Goal: Browse casually: Explore the website without a specific task or goal

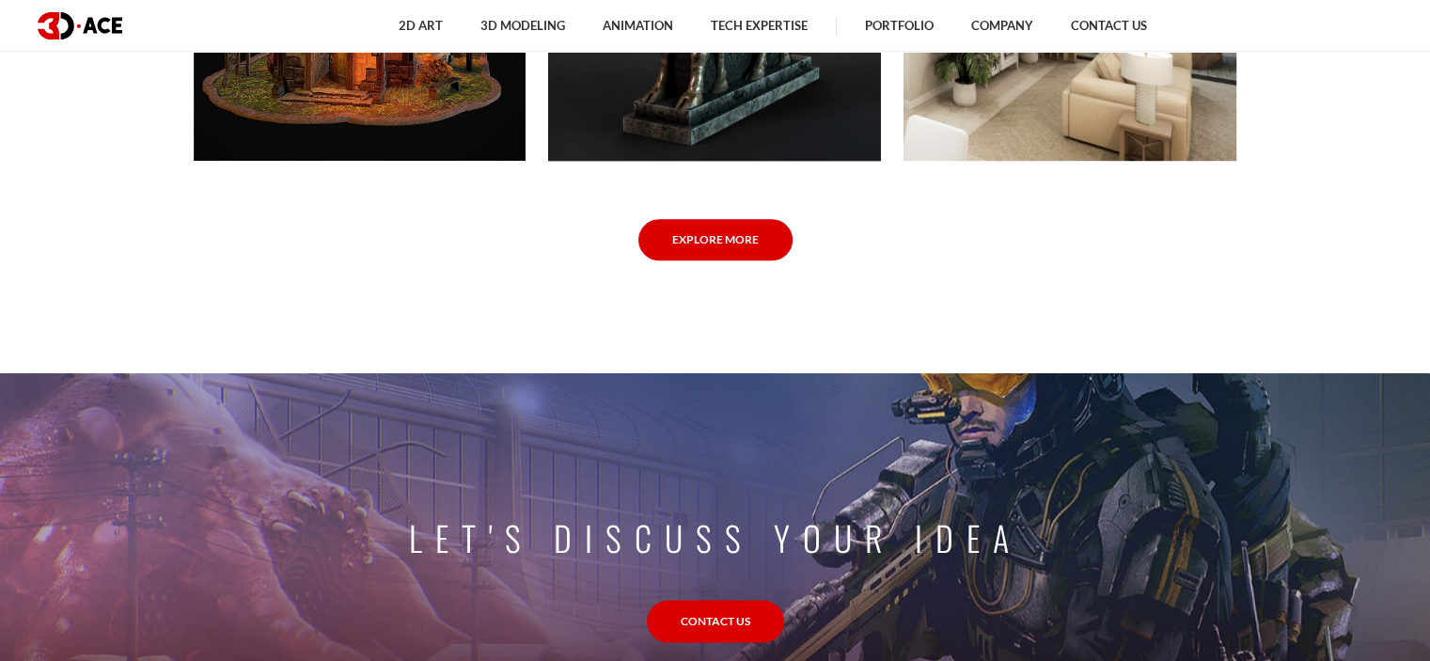
scroll to position [1471, 0]
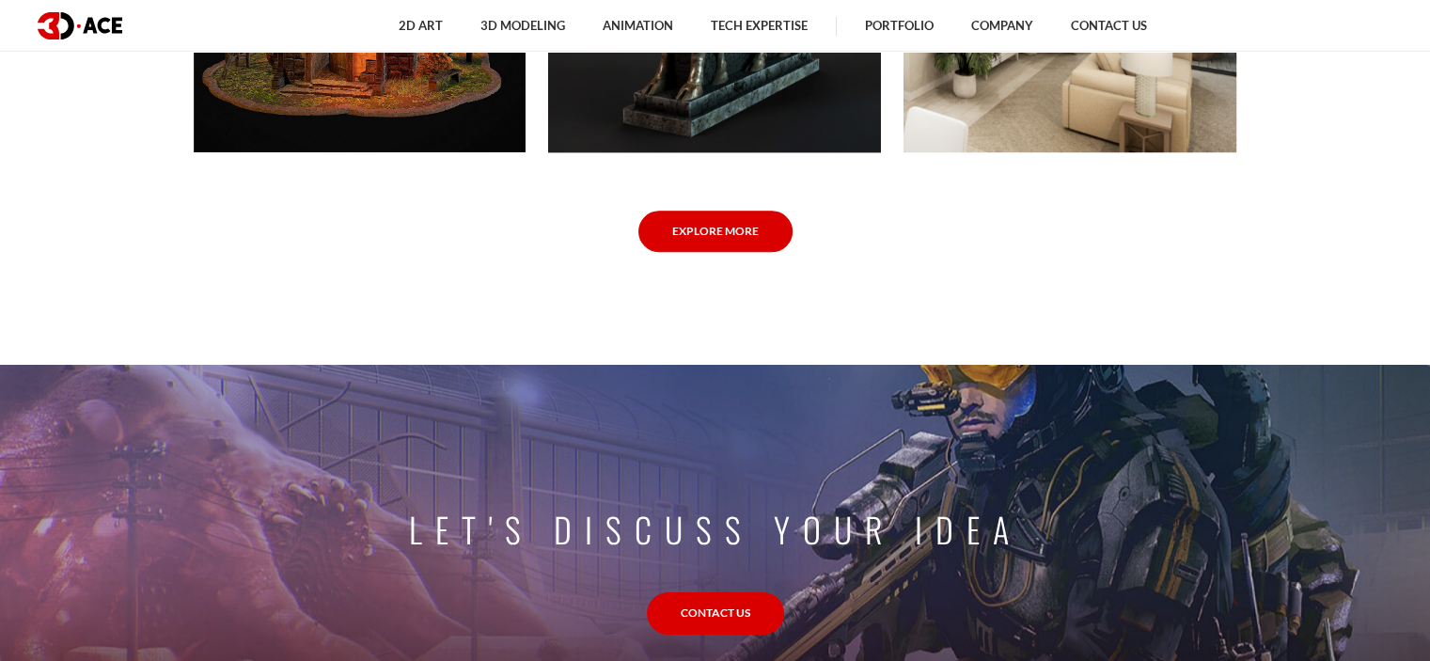
click at [704, 229] on link "Explore More" at bounding box center [716, 232] width 154 height 42
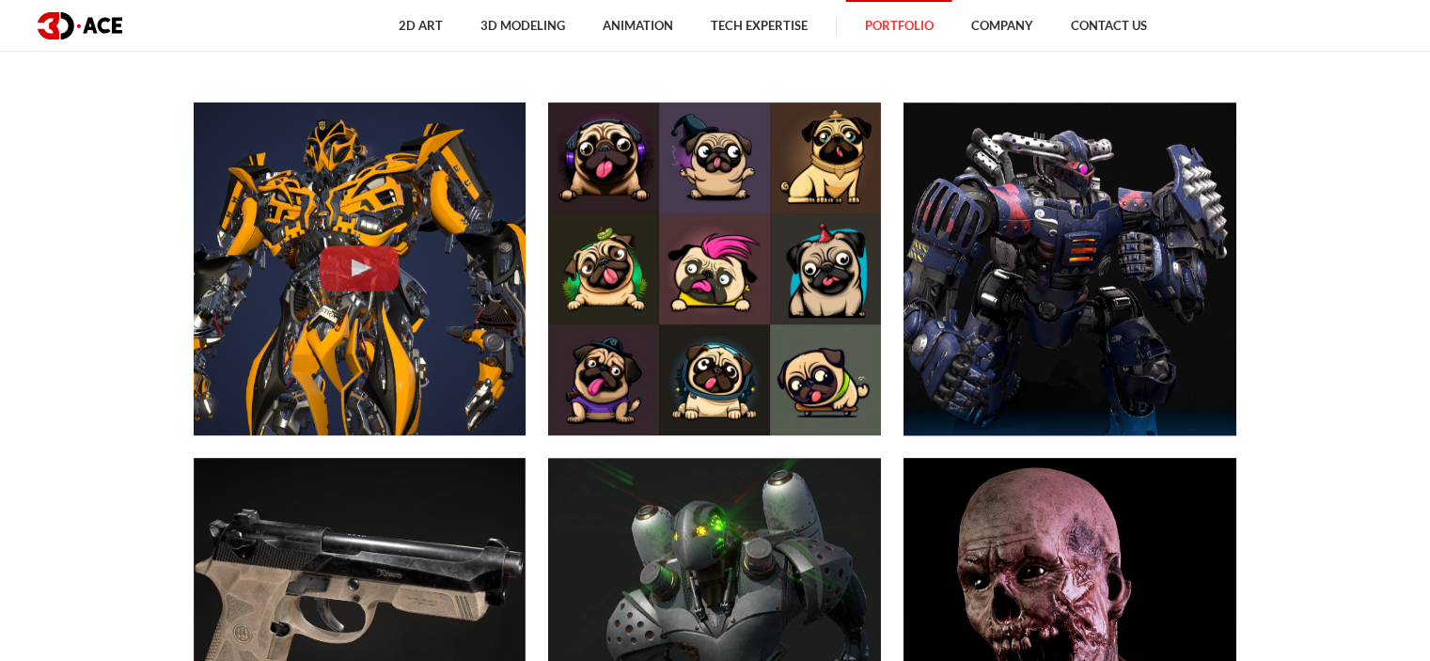
scroll to position [898, 0]
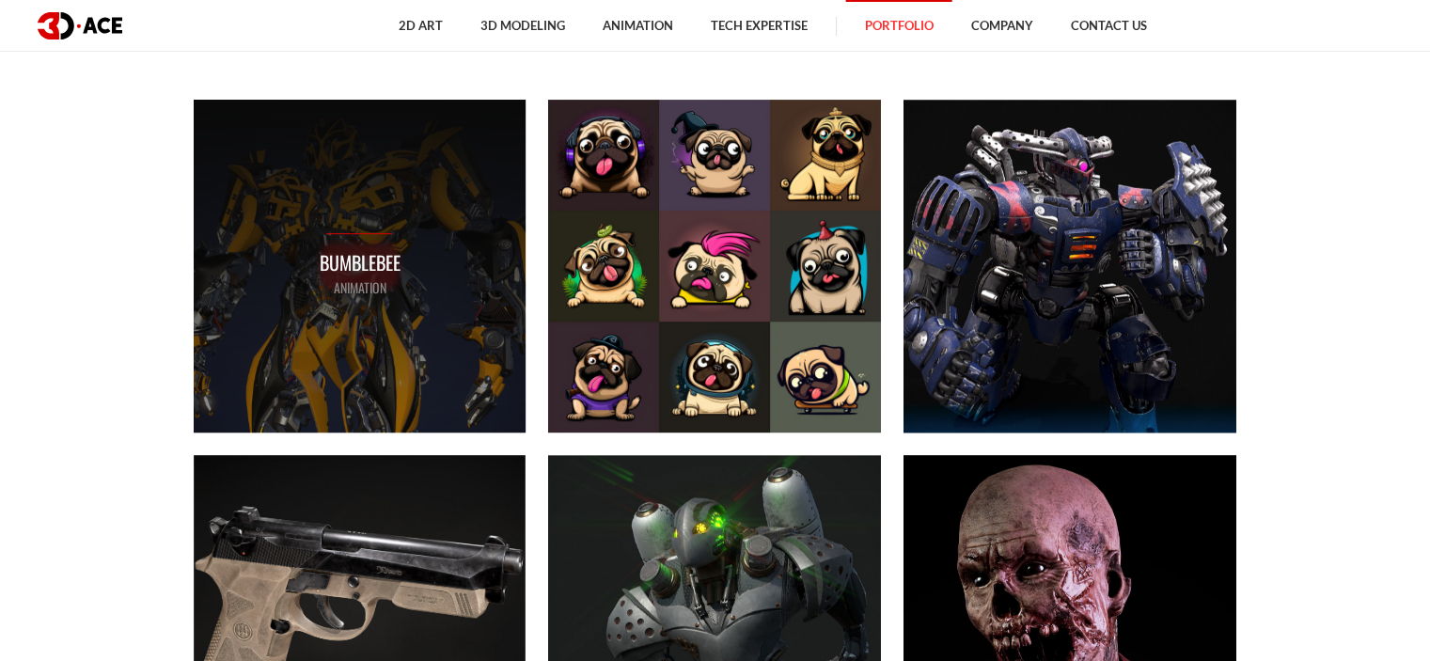
click at [372, 248] on p "Bumblebee" at bounding box center [359, 262] width 81 height 29
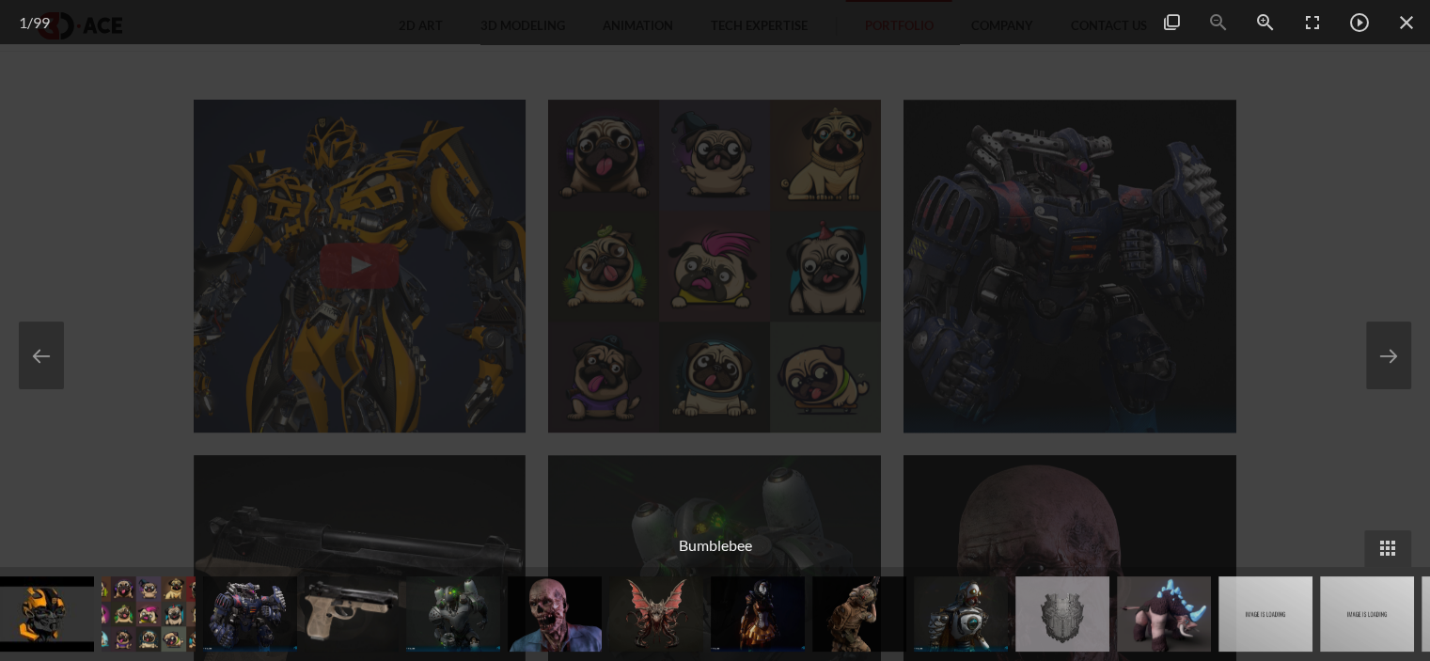
drag, startPoint x: 1059, startPoint y: 542, endPoint x: 1063, endPoint y: 529, distance: 12.8
click at [1063, 529] on div "Bumblebee" at bounding box center [715, 546] width 1430 height 42
click at [1056, 529] on div "Bumblebee" at bounding box center [715, 546] width 1430 height 42
click at [139, 61] on div at bounding box center [715, 330] width 1430 height 661
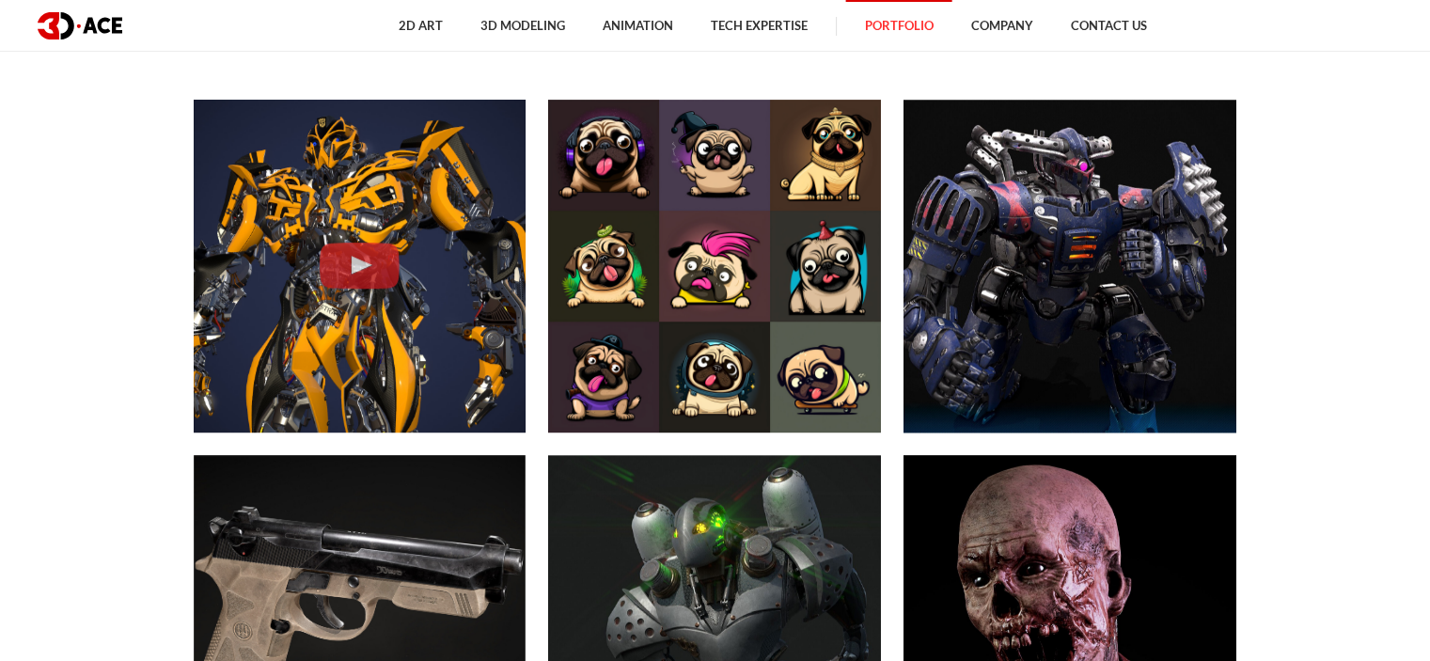
click at [97, 16] on img at bounding box center [80, 25] width 85 height 27
